Goal: Information Seeking & Learning: Learn about a topic

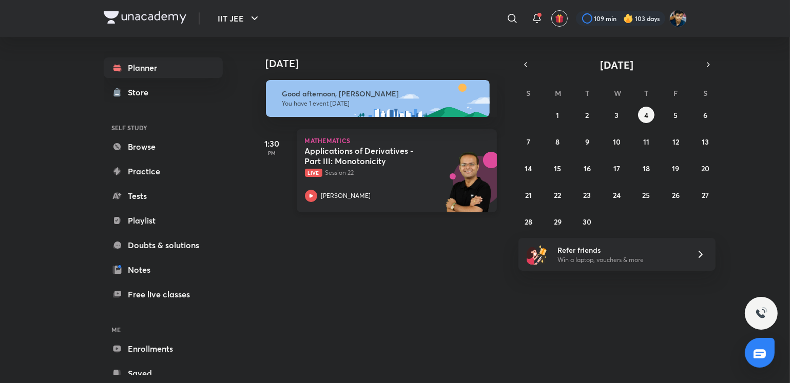
click at [318, 168] on p "Live Session 22" at bounding box center [385, 172] width 161 height 9
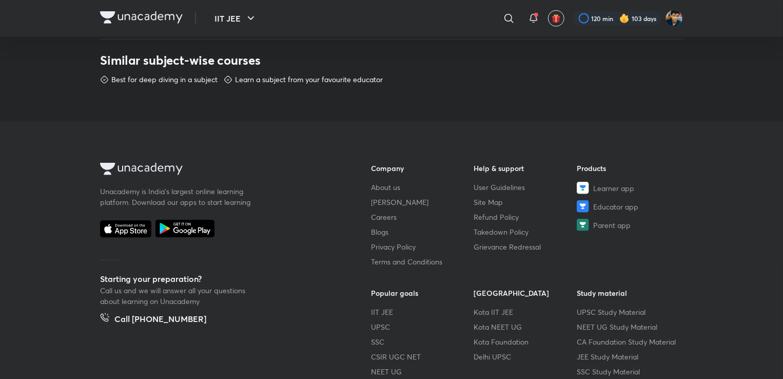
scroll to position [606, 0]
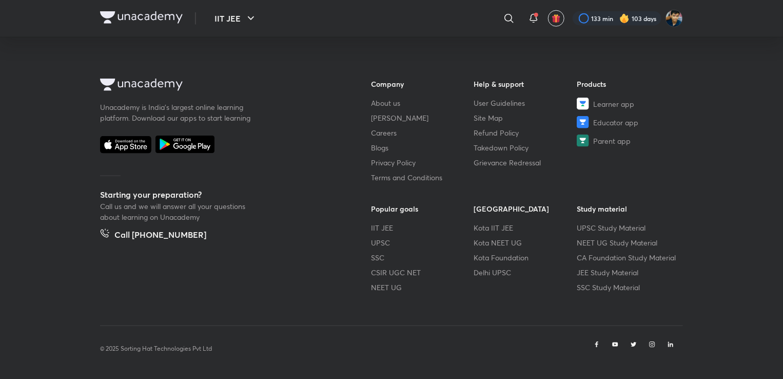
scroll to position [606, 0]
